Goal: Task Accomplishment & Management: Manage account settings

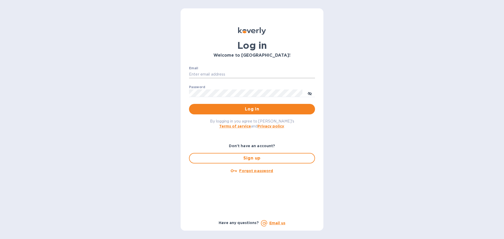
click at [235, 76] on input "Email" at bounding box center [252, 75] width 126 height 8
type input "cm@electronicsclubusa.com"
drag, startPoint x: 236, startPoint y: 76, endPoint x: 237, endPoint y: 88, distance: 12.4
click at [237, 88] on div "Password ​" at bounding box center [252, 94] width 126 height 19
click at [189, 104] on button "Log in" at bounding box center [252, 109] width 126 height 10
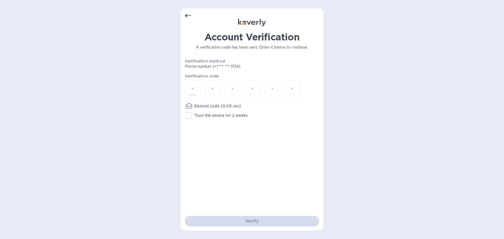
click at [197, 94] on div at bounding box center [193, 90] width 16 height 19
type input "5"
type input "0"
type input "7"
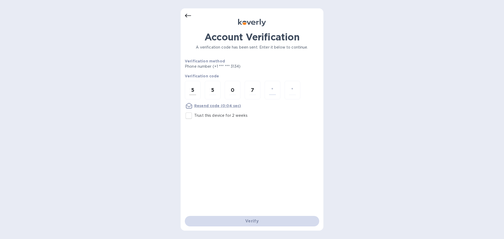
type input "0"
type input "6"
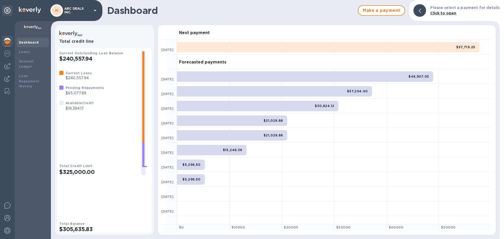
click at [76, 96] on p "$65,077.89" at bounding box center [85, 93] width 38 height 6
